Goal: Task Accomplishment & Management: Use online tool/utility

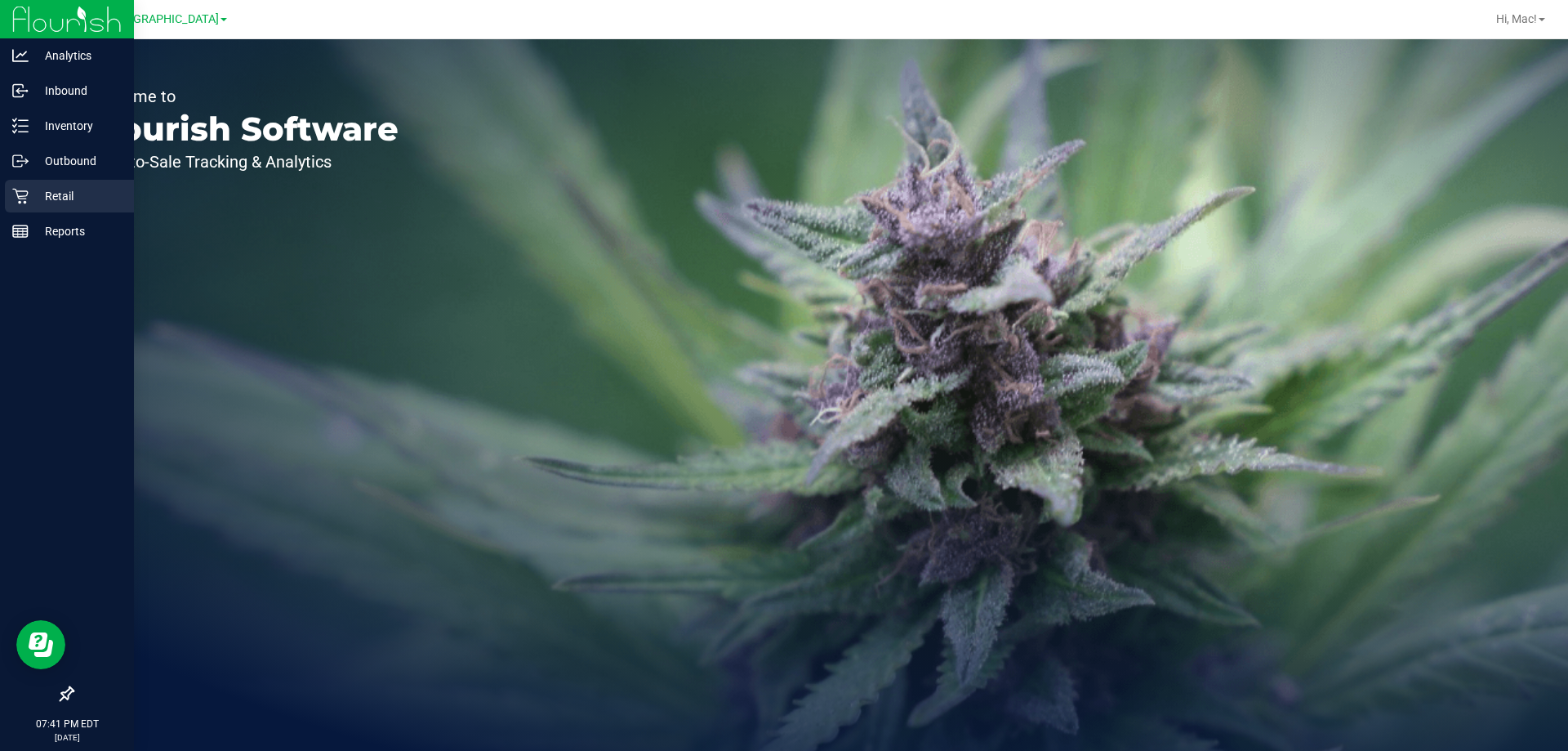
click at [85, 185] on div "Retail" at bounding box center [69, 196] width 129 height 33
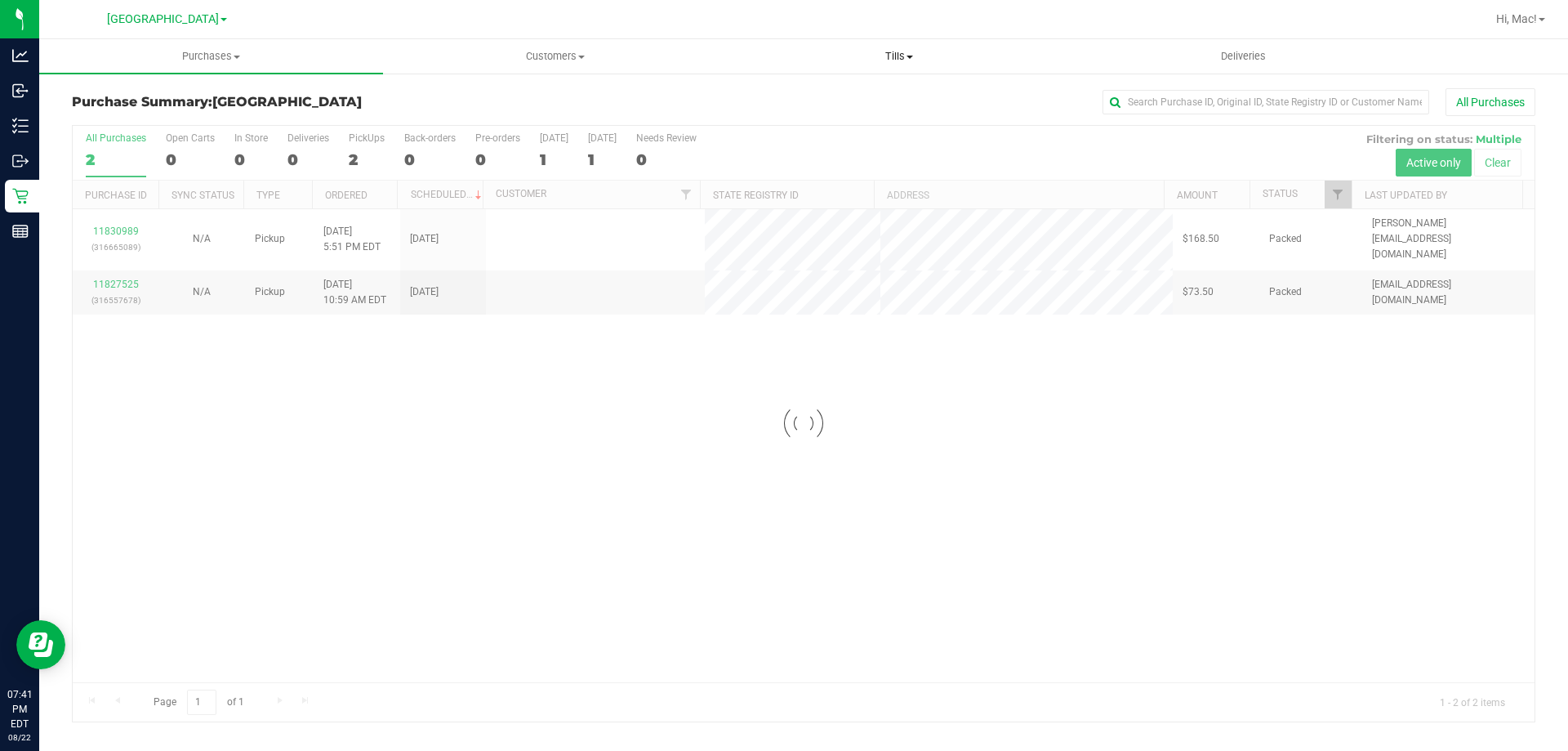
click at [922, 49] on span "Tills" at bounding box center [898, 56] width 342 height 15
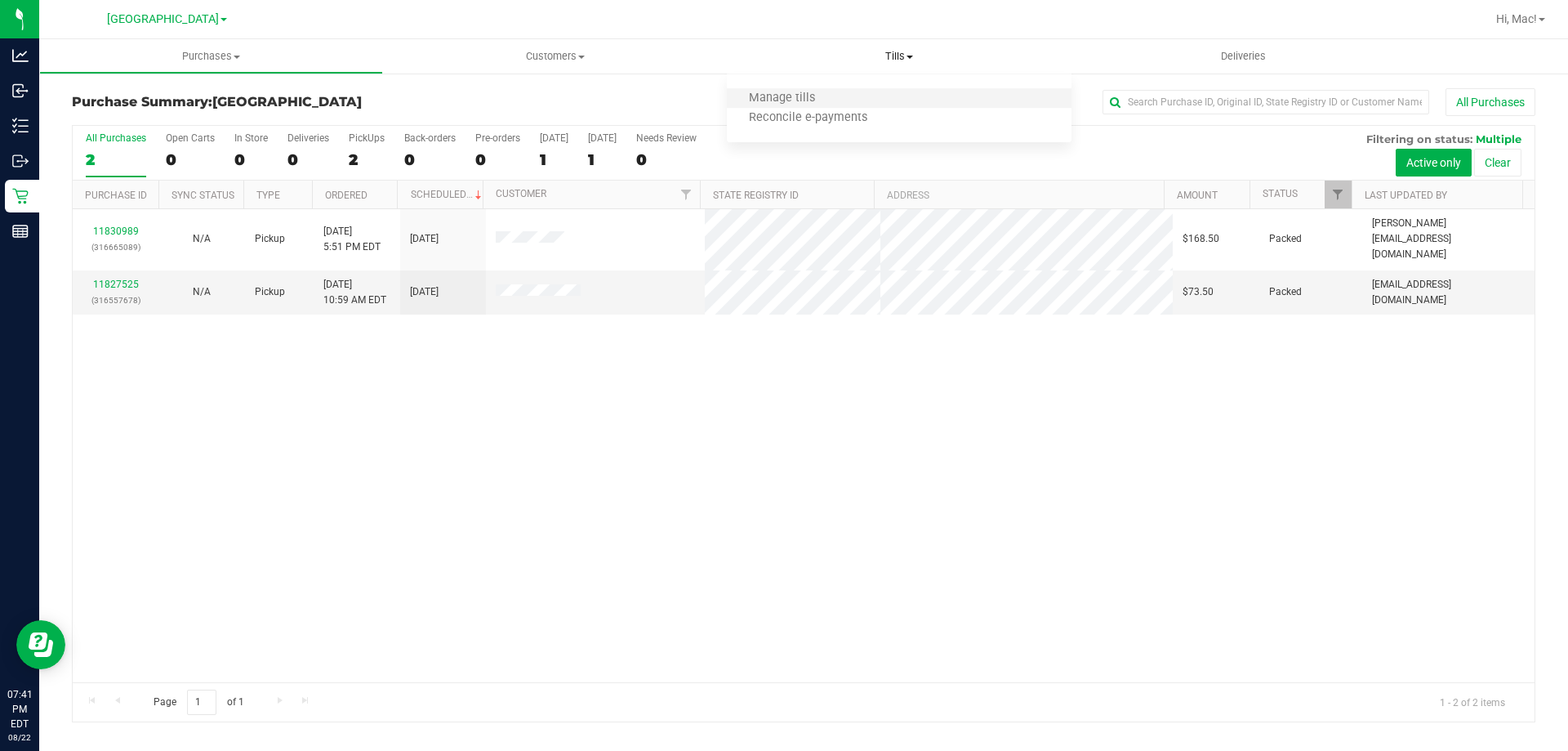
click at [896, 97] on li "Manage tills" at bounding box center [898, 98] width 344 height 19
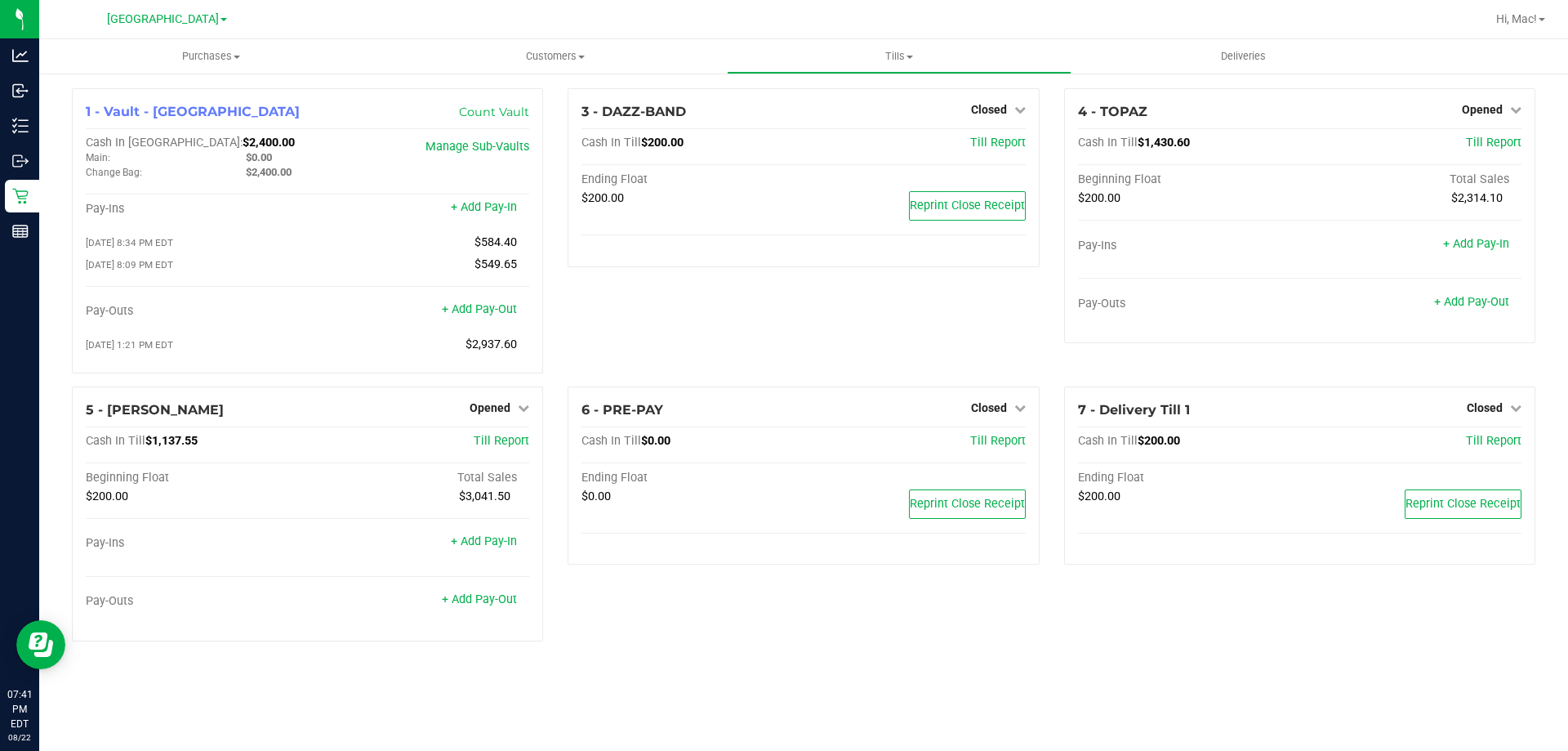
click at [880, 616] on div "6 - PRE-PAY Closed Open Till Cash In Till $0.00 Till Report Ending Float $0.00 …" at bounding box center [803, 521] width 495 height 268
click at [732, 327] on div "3 - DAZZ-BAND Closed Open Till Cash In Till $200.00 Till Report Ending Float $2…" at bounding box center [803, 237] width 495 height 298
